Goal: Transaction & Acquisition: Purchase product/service

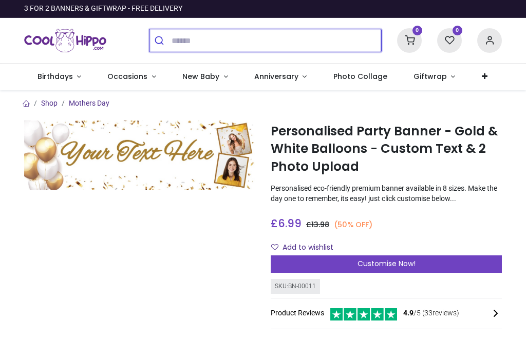
click at [204, 39] on input "search" at bounding box center [275, 40] width 209 height 23
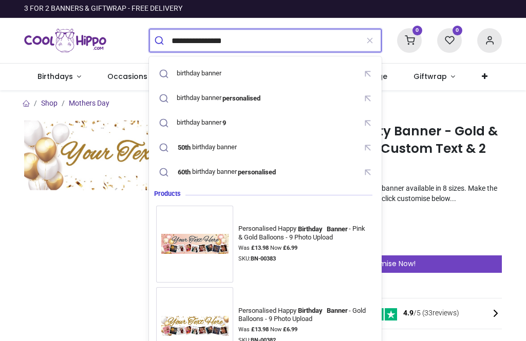
type input "**********"
click at [160, 41] on button "submit" at bounding box center [160, 40] width 22 height 23
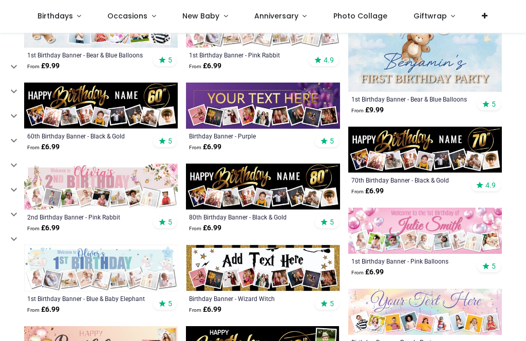
scroll to position [524, 0]
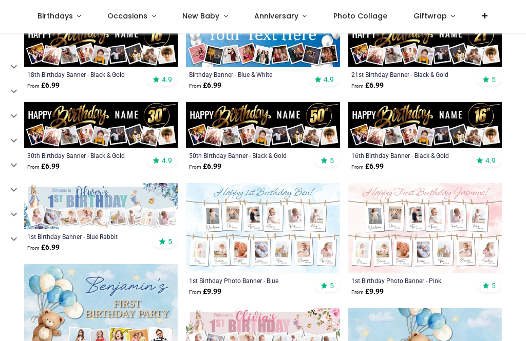
scroll to position [215, 0]
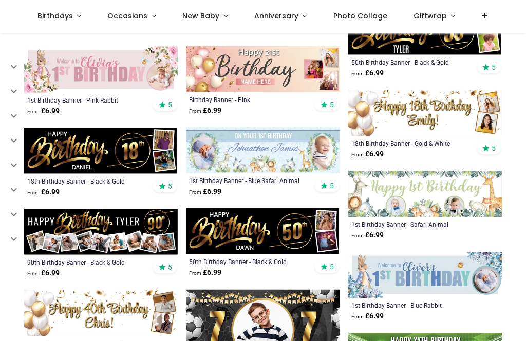
scroll to position [1128, 0]
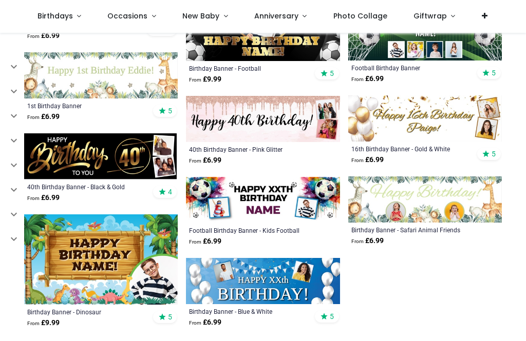
scroll to position [1448, 0]
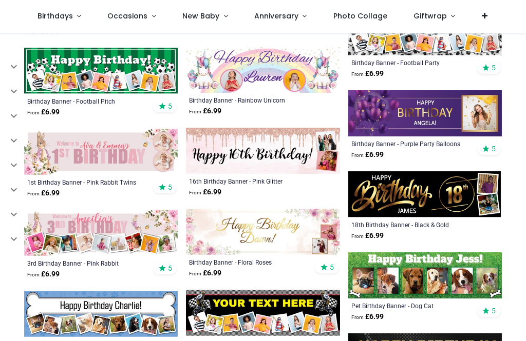
scroll to position [2064, 0]
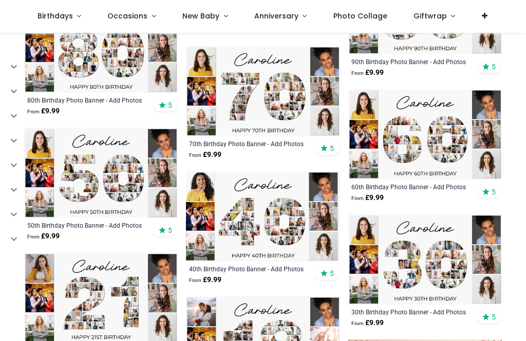
scroll to position [3002, 0]
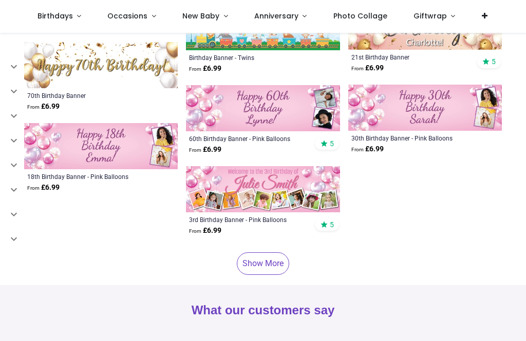
scroll to position [3987, 0]
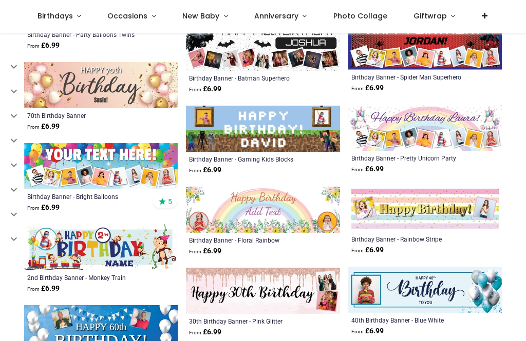
scroll to position [3394, 0]
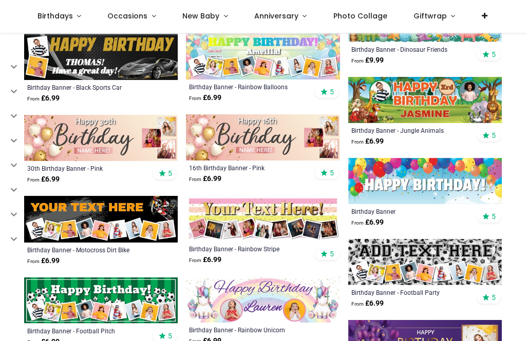
scroll to position [1833, 0]
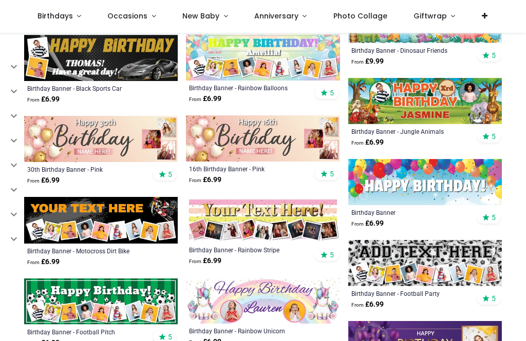
click at [428, 179] on img at bounding box center [424, 182] width 153 height 46
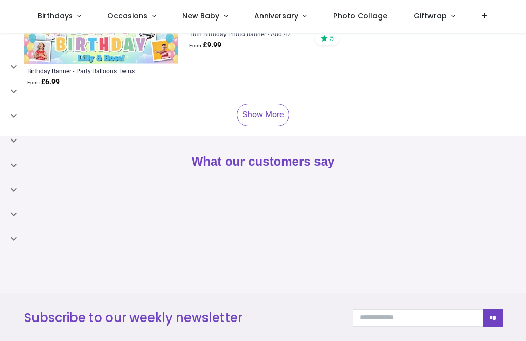
scroll to position [1028, 0]
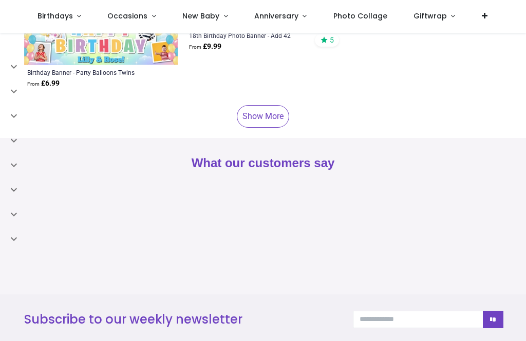
click at [258, 113] on link "Show More" at bounding box center [263, 116] width 52 height 23
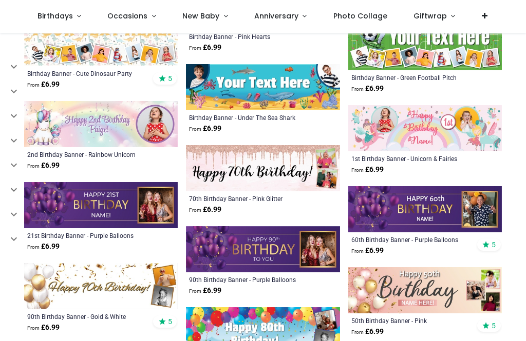
scroll to position [1919, 0]
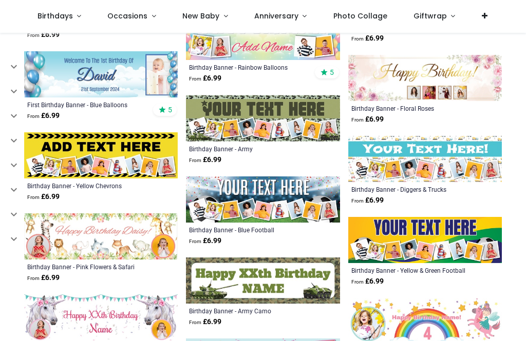
scroll to position [2862, 0]
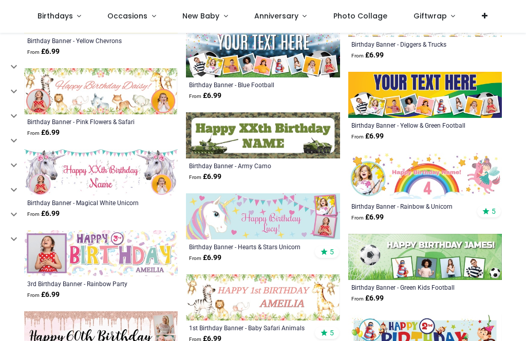
scroll to position [3007, 0]
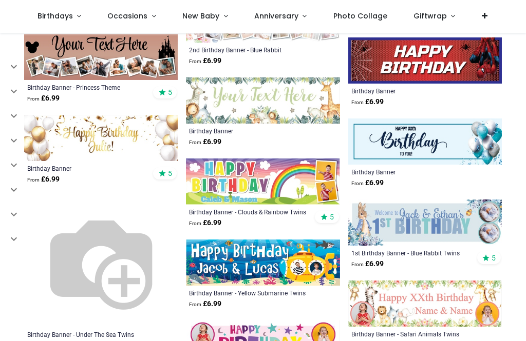
scroll to position [3774, 0]
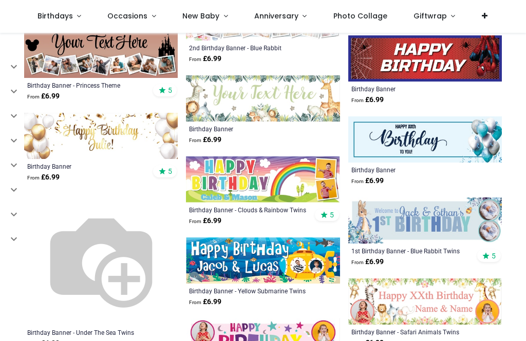
click at [291, 174] on img at bounding box center [262, 180] width 153 height 46
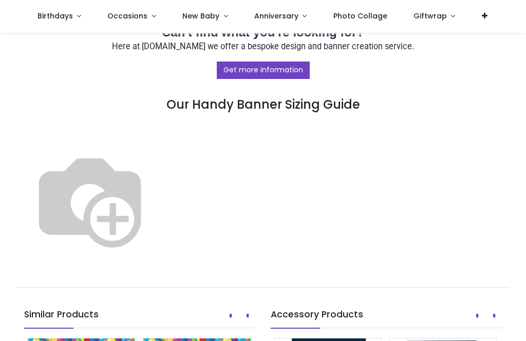
scroll to position [568, 0]
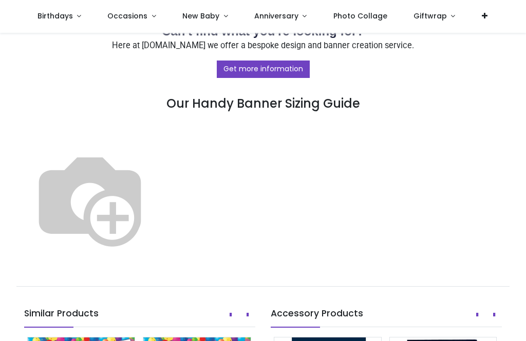
click at [156, 149] on img at bounding box center [89, 198] width 131 height 131
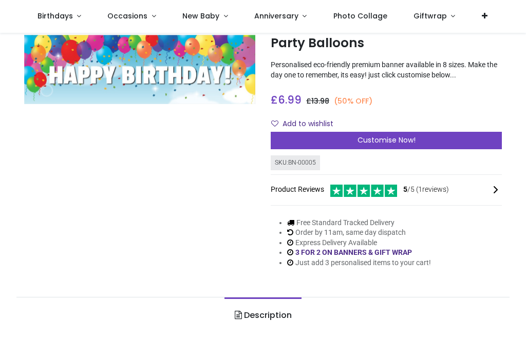
scroll to position [24, 0]
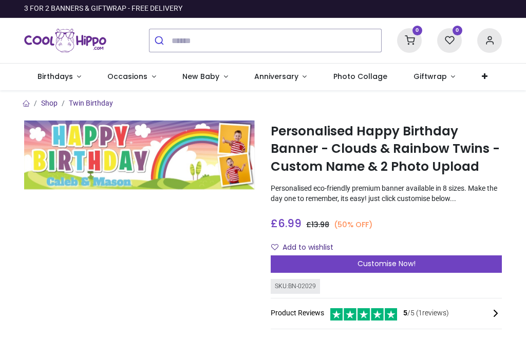
click at [419, 266] on div "Customise Now!" at bounding box center [386, 264] width 231 height 17
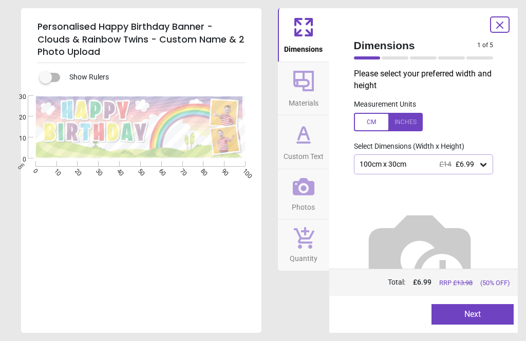
click at [480, 163] on icon at bounding box center [483, 165] width 10 height 10
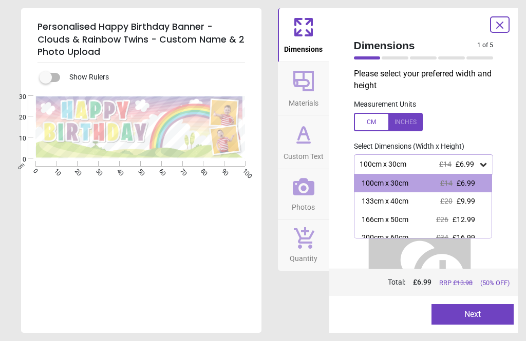
click at [466, 201] on span "£9.99" at bounding box center [465, 201] width 18 height 8
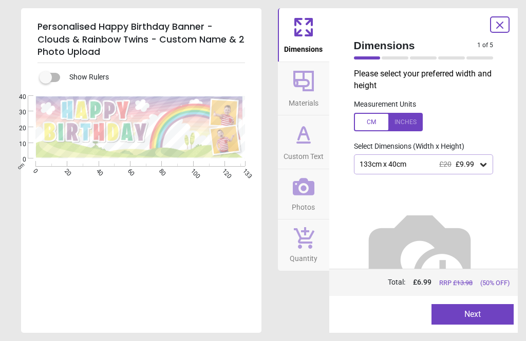
click at [399, 122] on div at bounding box center [388, 122] width 69 height 18
click at [487, 321] on button "Next" at bounding box center [472, 314] width 82 height 21
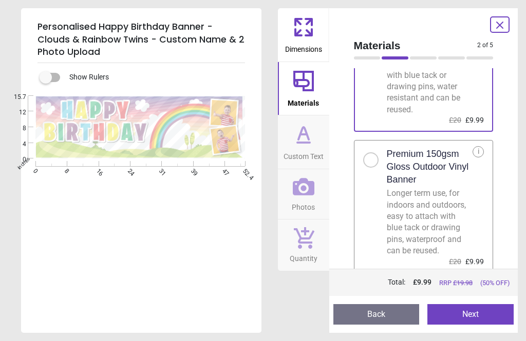
scroll to position [101, 0]
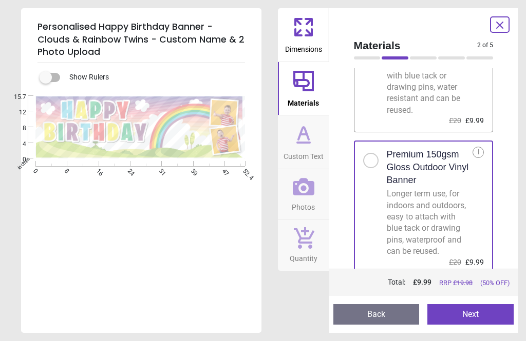
click at [496, 317] on button "Next" at bounding box center [470, 314] width 86 height 21
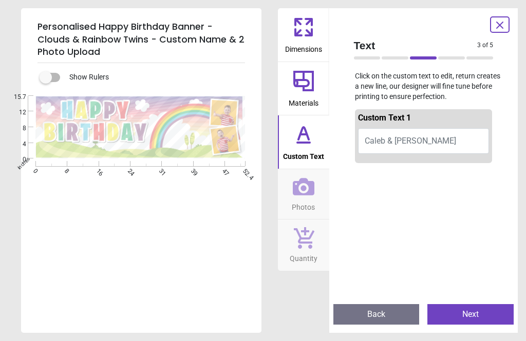
click at [446, 139] on button "Caleb & Mason" at bounding box center [423, 141] width 131 height 26
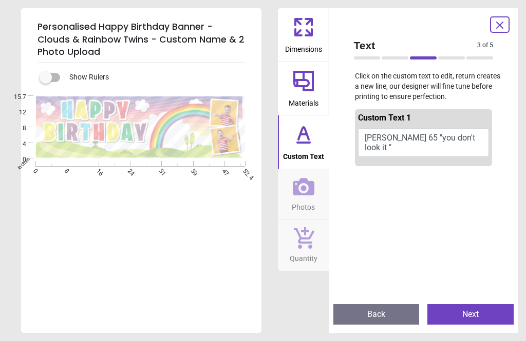
type textarea "**********"
click at [306, 195] on icon at bounding box center [304, 187] width 22 height 22
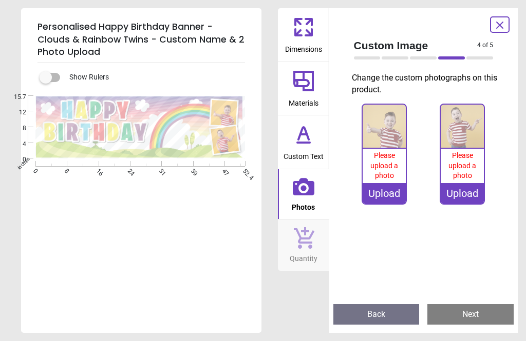
click at [382, 199] on div "Upload" at bounding box center [383, 193] width 43 height 21
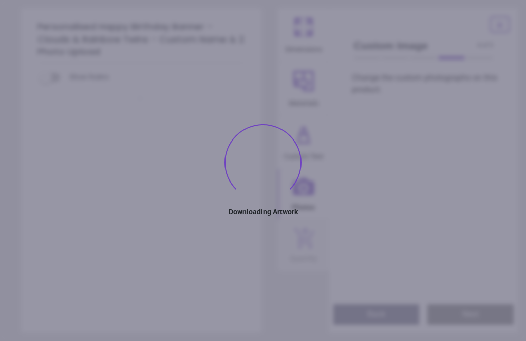
type textarea "**********"
